Goal: Navigation & Orientation: Find specific page/section

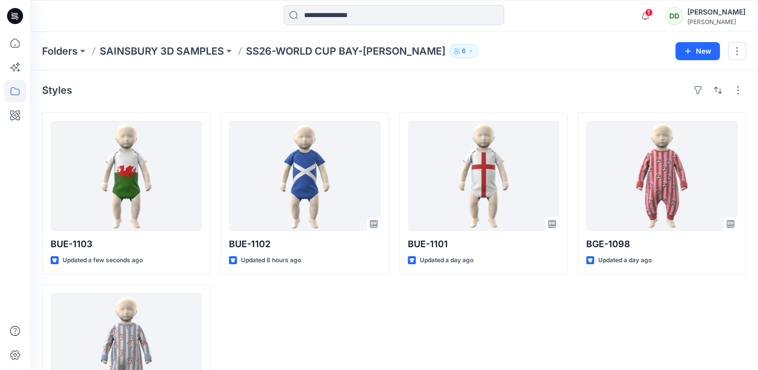
click at [255, 334] on div "BUE-1102 Updated 6 hours ago" at bounding box center [304, 278] width 168 height 333
click at [330, 342] on div "BUE-1102 Updated 6 hours ago" at bounding box center [304, 278] width 168 height 333
click at [642, 17] on icon "button" at bounding box center [645, 16] width 7 height 7
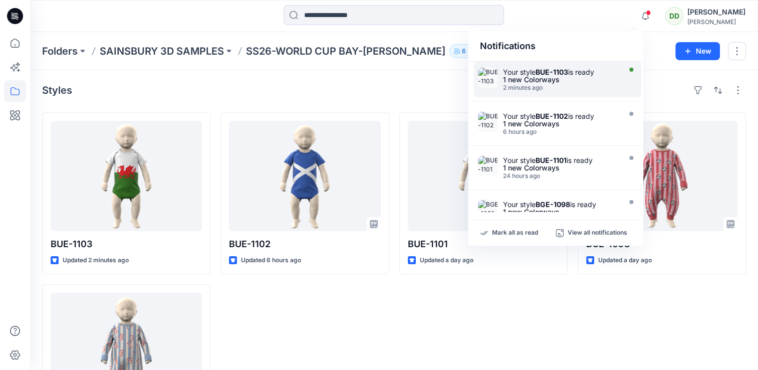
click at [571, 72] on div "Your style BUE-1103 is ready" at bounding box center [560, 72] width 115 height 9
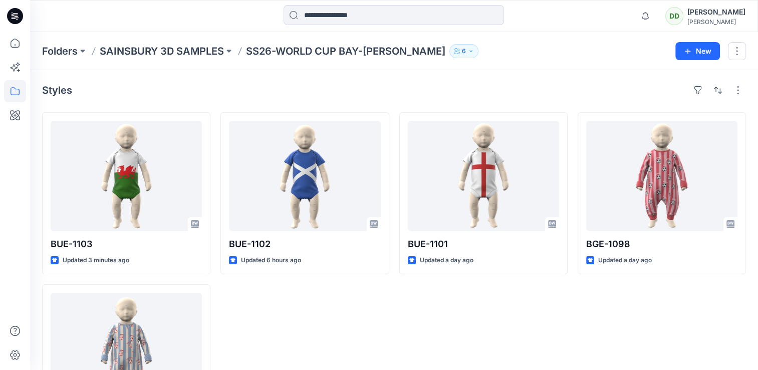
click at [406, 303] on div "BUE-1101 Updated a day ago" at bounding box center [483, 278] width 168 height 333
click at [408, 48] on div "Folders SAINSBURY 3D SAMPLES SS26-WORLD CUP BAY-JJ styles 6" at bounding box center [355, 51] width 626 height 14
click at [420, 331] on div "BUE-1101 Updated a day ago" at bounding box center [483, 278] width 168 height 333
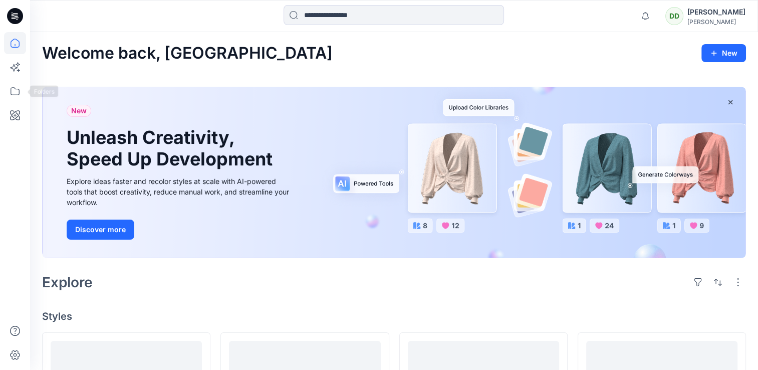
click at [9, 90] on icon at bounding box center [15, 91] width 22 height 22
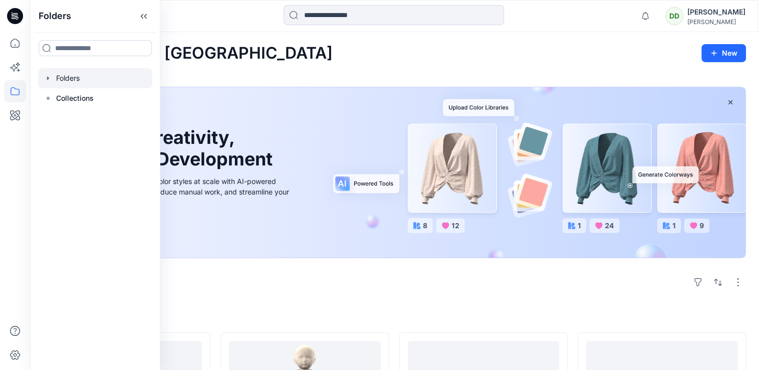
click at [74, 80] on div at bounding box center [95, 78] width 114 height 20
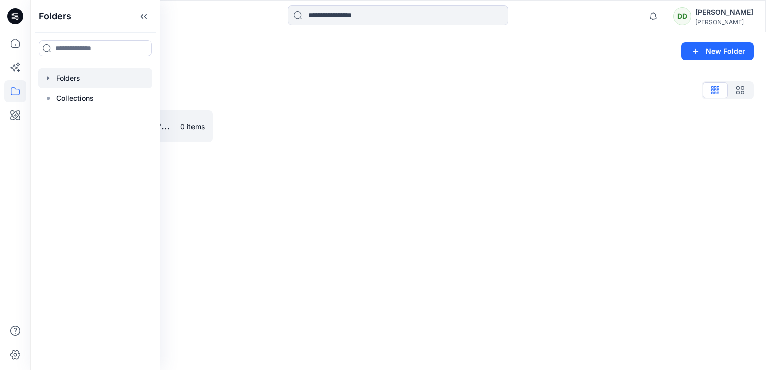
click at [277, 201] on div "Folders New Folder Folders List SAINSBURY 3D SAMPLES 0 items" at bounding box center [398, 201] width 736 height 338
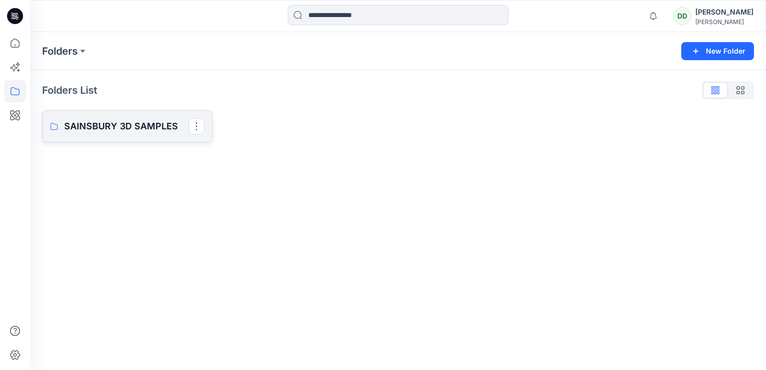
click at [118, 126] on p "SAINSBURY 3D SAMPLES" at bounding box center [126, 126] width 124 height 14
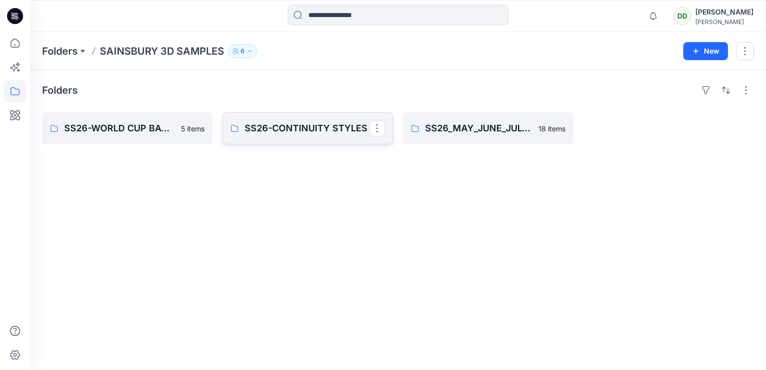
click at [301, 139] on link "SS26-CONTINUITY STYLES" at bounding box center [307, 128] width 170 height 32
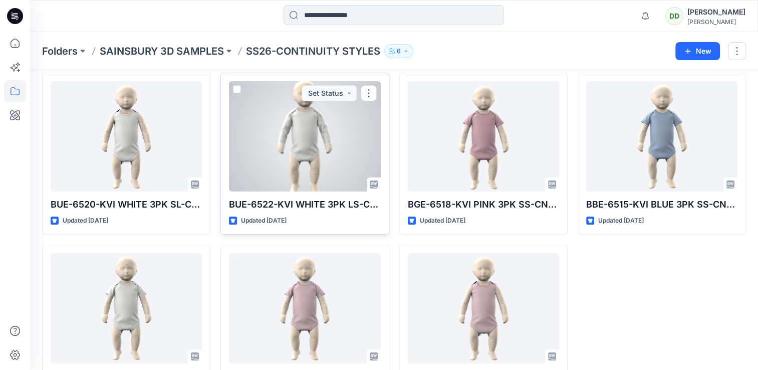
scroll to position [87, 0]
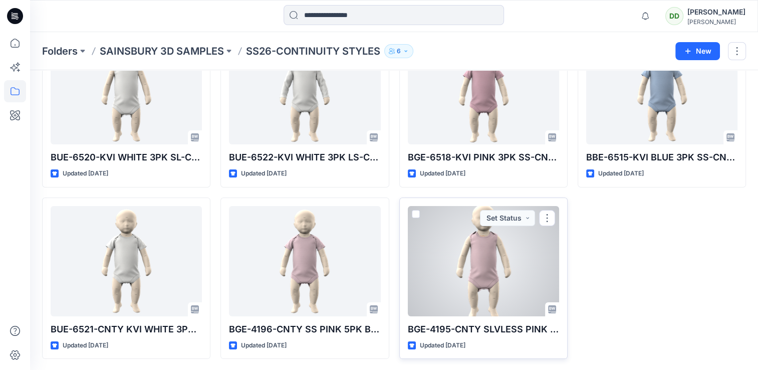
click at [476, 268] on div at bounding box center [483, 261] width 151 height 110
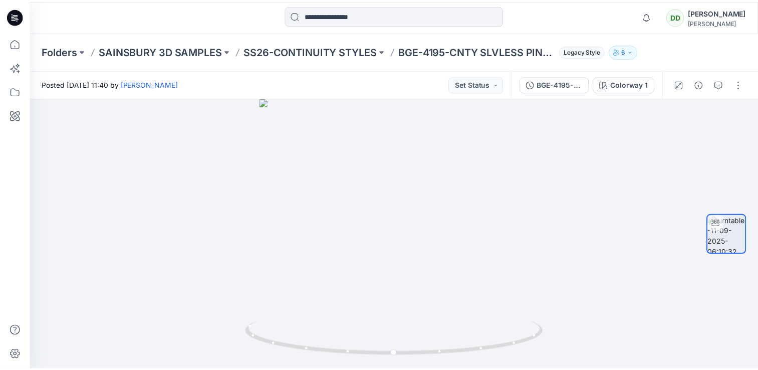
scroll to position [87, 0]
